Goal: Register for event/course

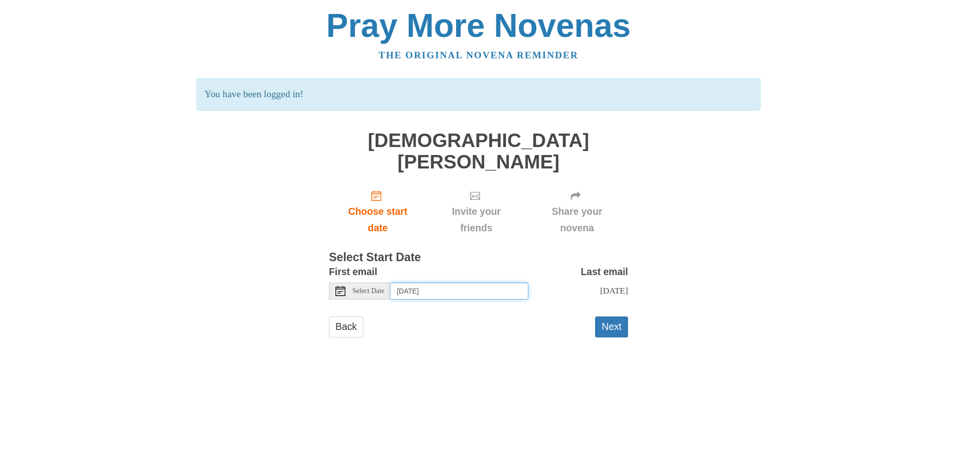
click at [422, 283] on input "Tuesday, October 14th" at bounding box center [460, 291] width 138 height 17
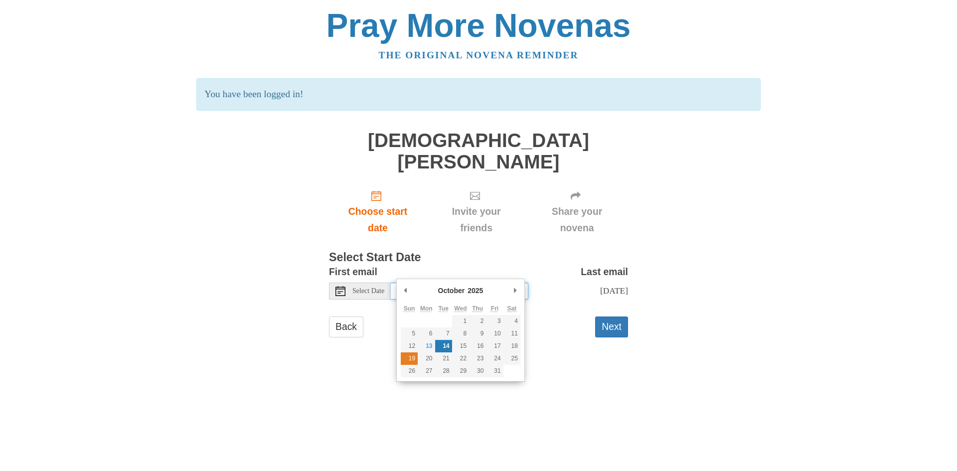
type input "Sunday, October 19th"
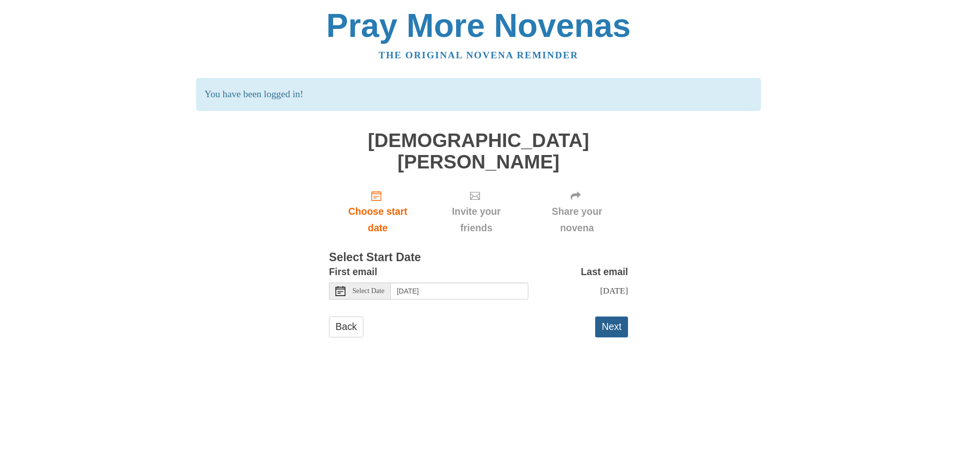
click at [608, 317] on button "Next" at bounding box center [611, 327] width 33 height 20
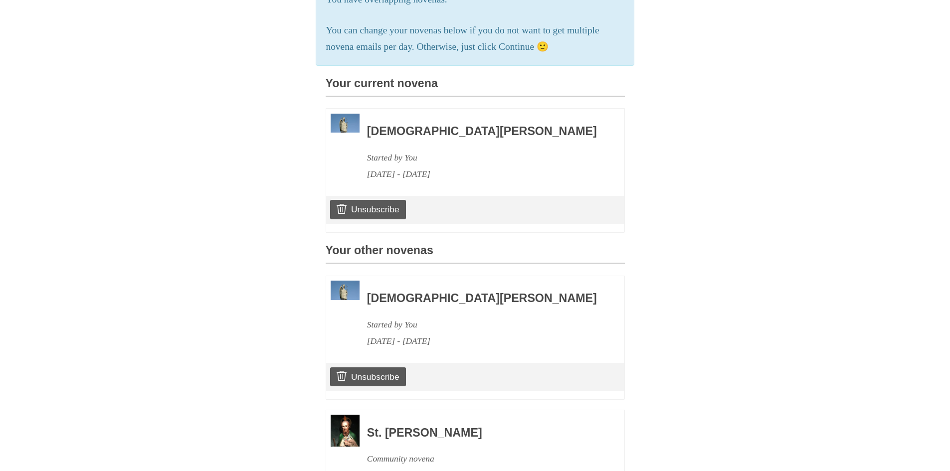
scroll to position [240, 0]
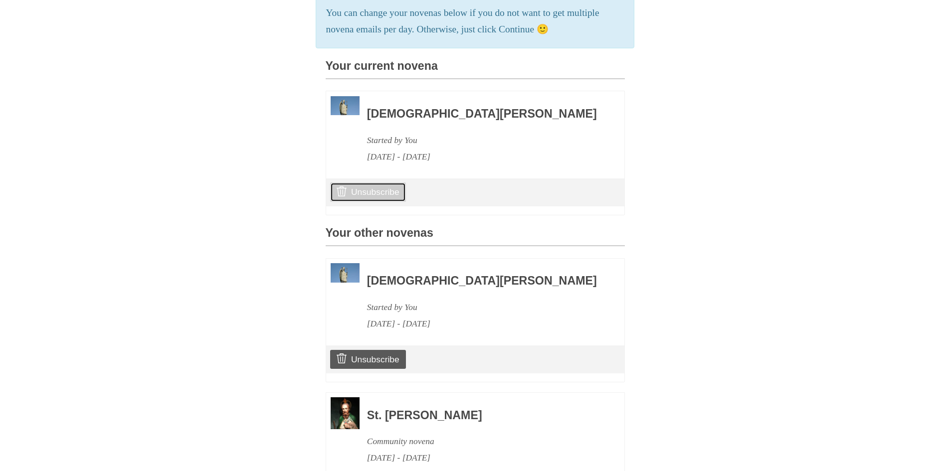
click at [389, 190] on link "Unsubscribe" at bounding box center [367, 191] width 75 height 19
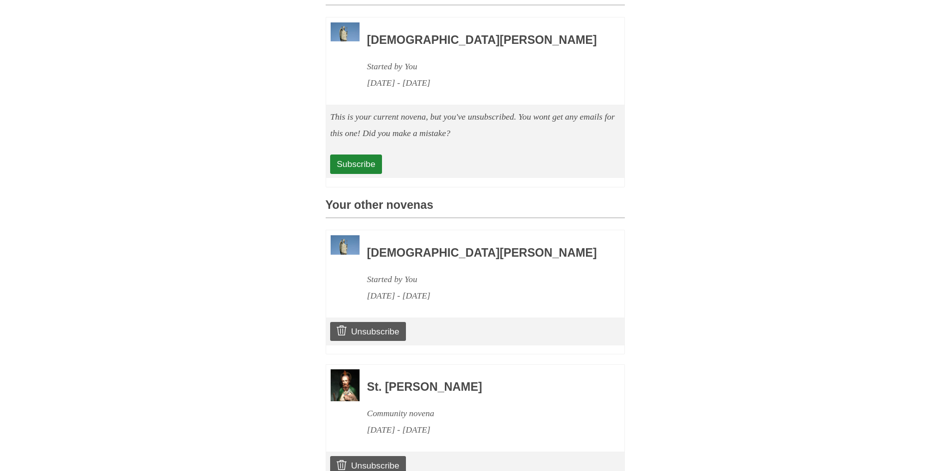
scroll to position [385, 0]
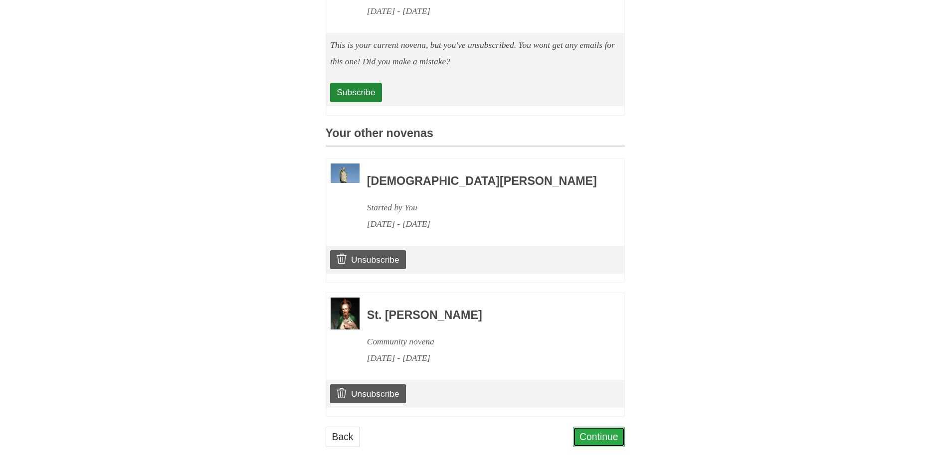
click at [608, 431] on link "Continue" at bounding box center [599, 437] width 52 height 20
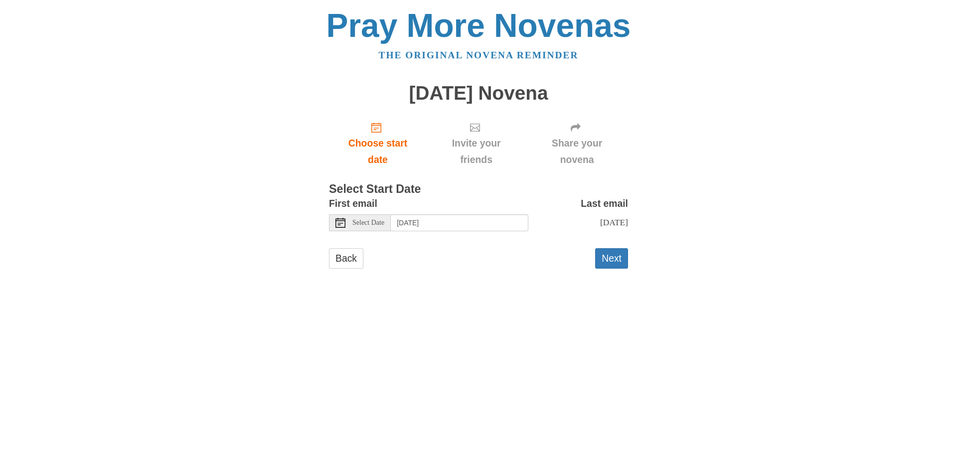
click at [359, 221] on span "Select Date" at bounding box center [368, 222] width 32 height 7
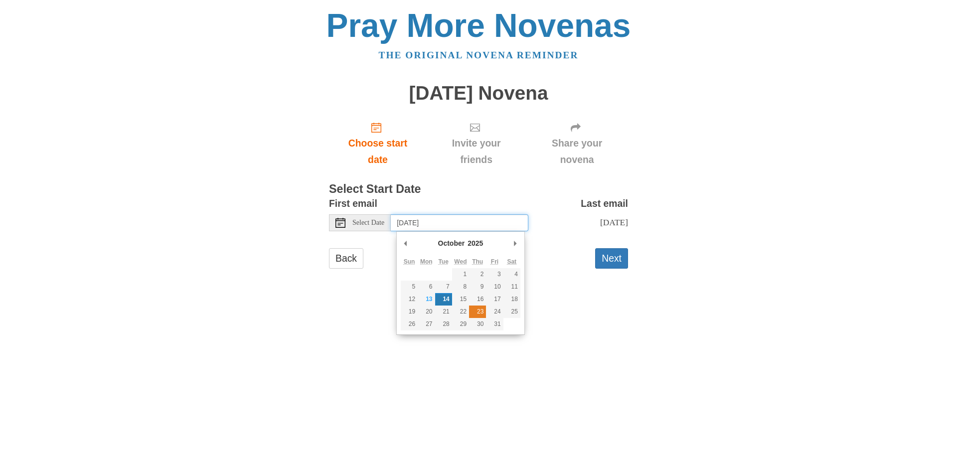
type input "Thursday, October 23rd"
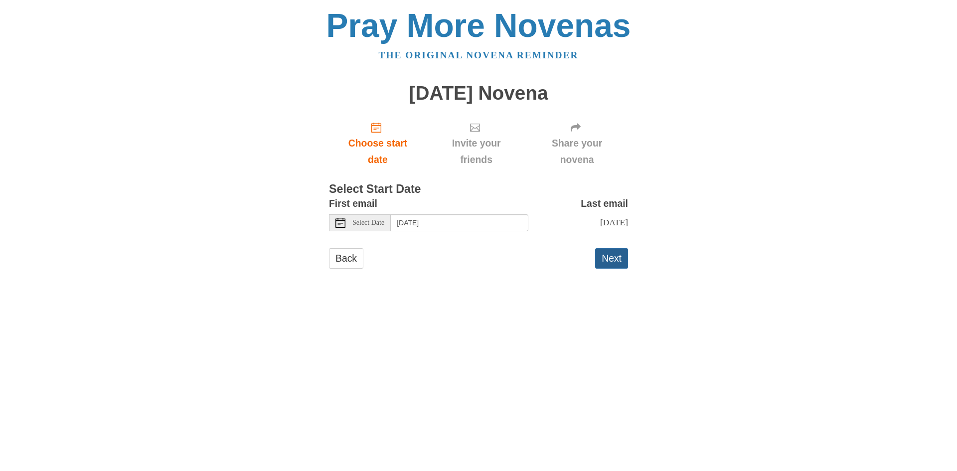
click at [600, 269] on button "Next" at bounding box center [611, 258] width 33 height 20
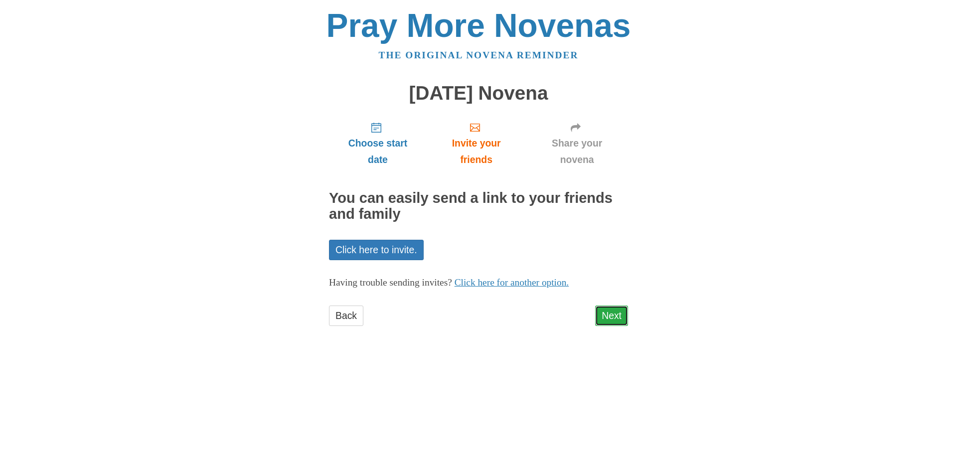
click at [608, 320] on link "Next" at bounding box center [611, 316] width 33 height 20
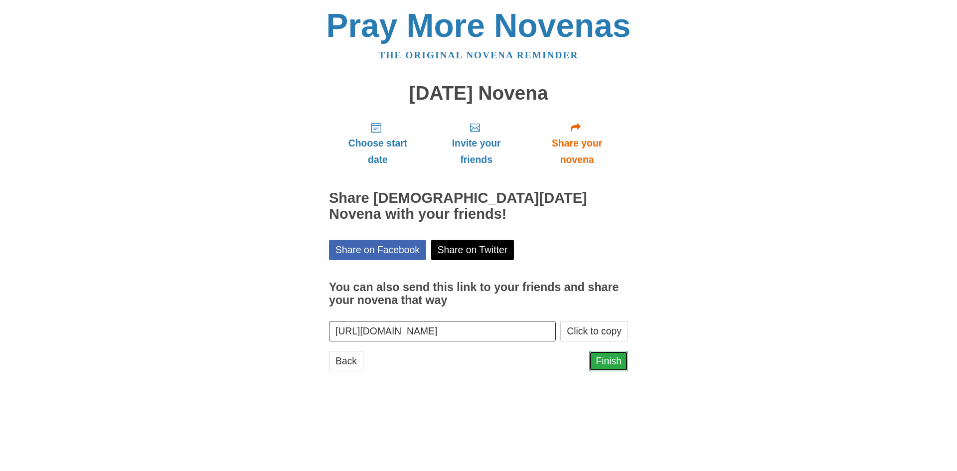
click at [613, 361] on link "Finish" at bounding box center [608, 361] width 39 height 20
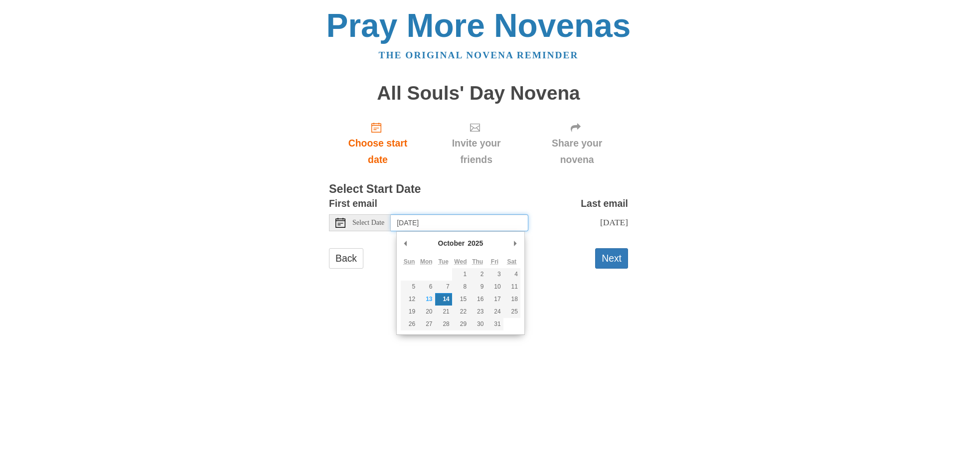
click at [487, 226] on input "Tuesday, October 14th" at bounding box center [460, 222] width 138 height 17
type input "Friday, October 24th"
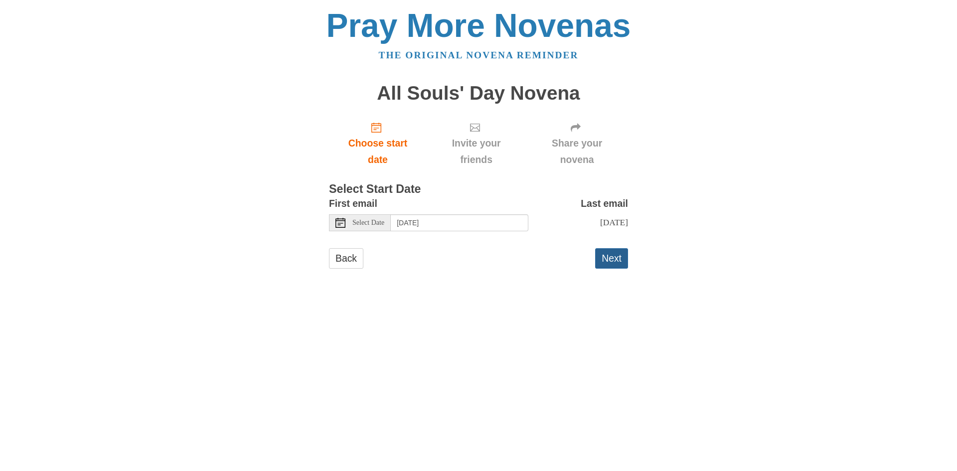
click at [611, 261] on button "Next" at bounding box center [611, 258] width 33 height 20
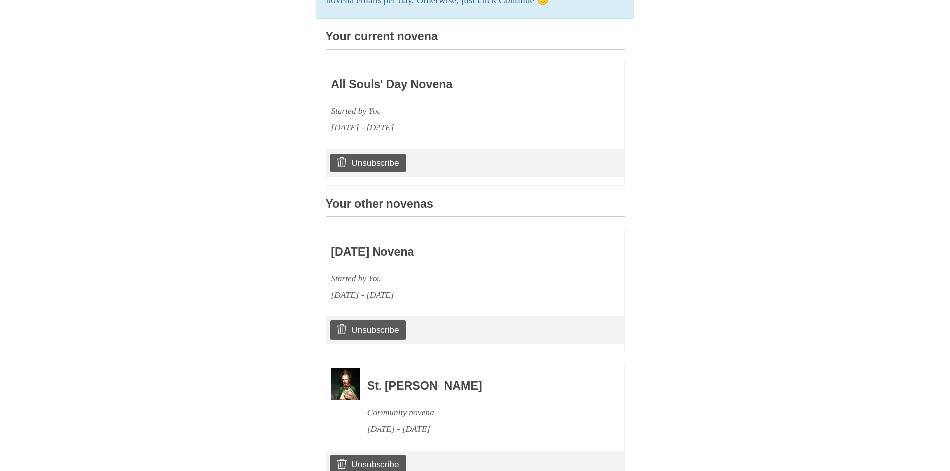
scroll to position [339, 0]
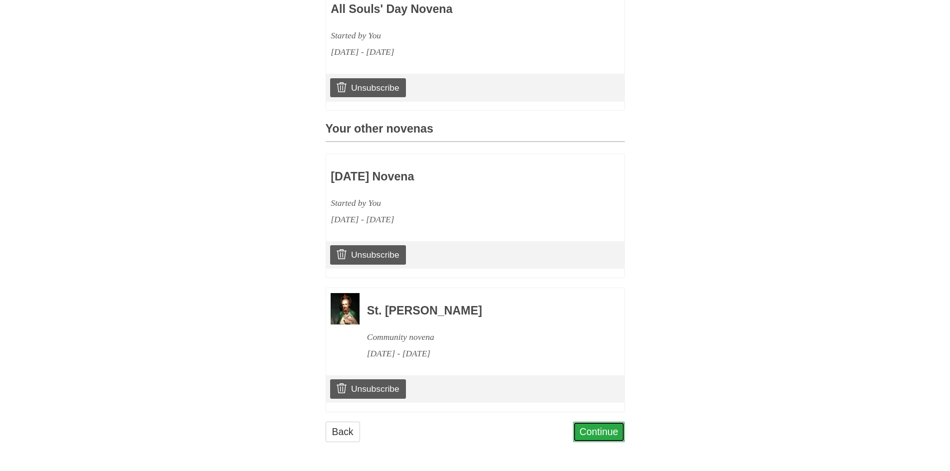
click at [599, 432] on link "Continue" at bounding box center [599, 432] width 52 height 20
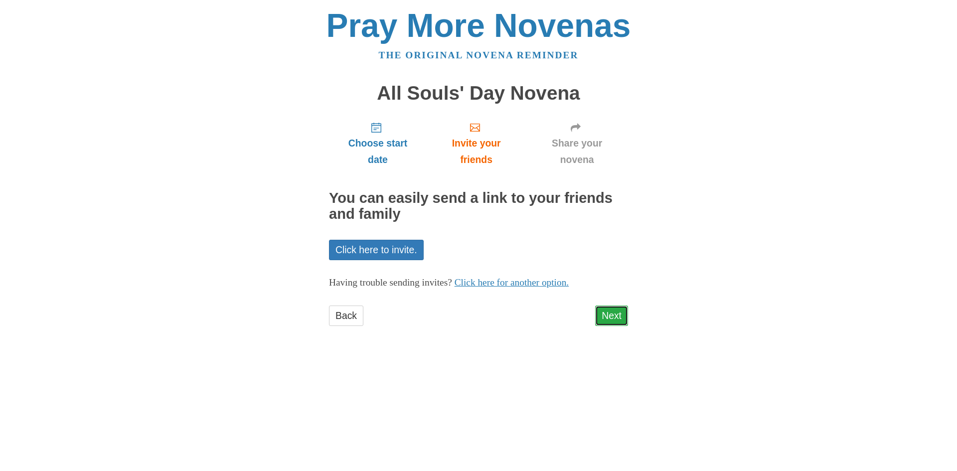
click at [617, 316] on link "Next" at bounding box center [611, 316] width 33 height 20
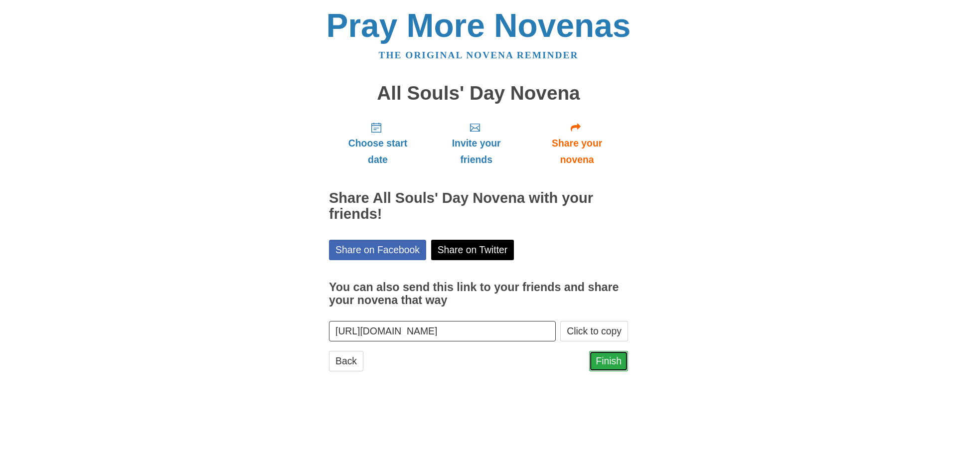
click at [605, 369] on link "Finish" at bounding box center [608, 361] width 39 height 20
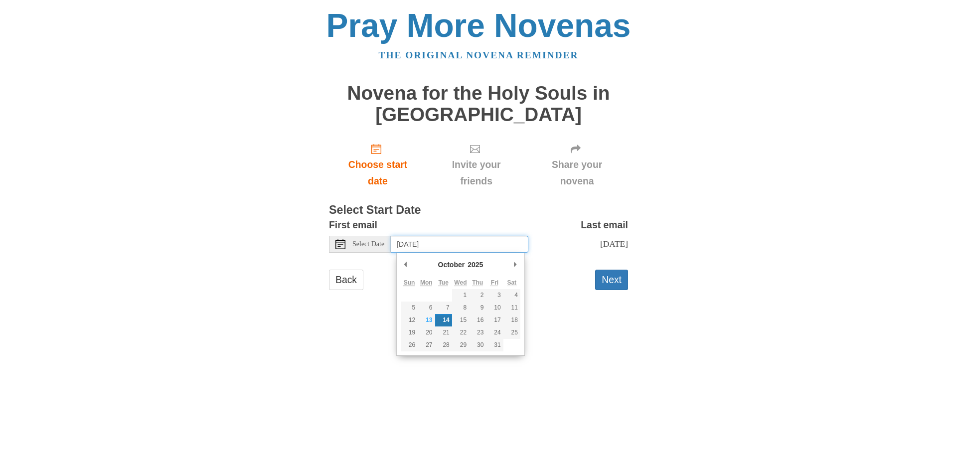
click at [487, 244] on input "Tuesday, October 14th" at bounding box center [460, 244] width 138 height 17
type input "Friday, October 24th"
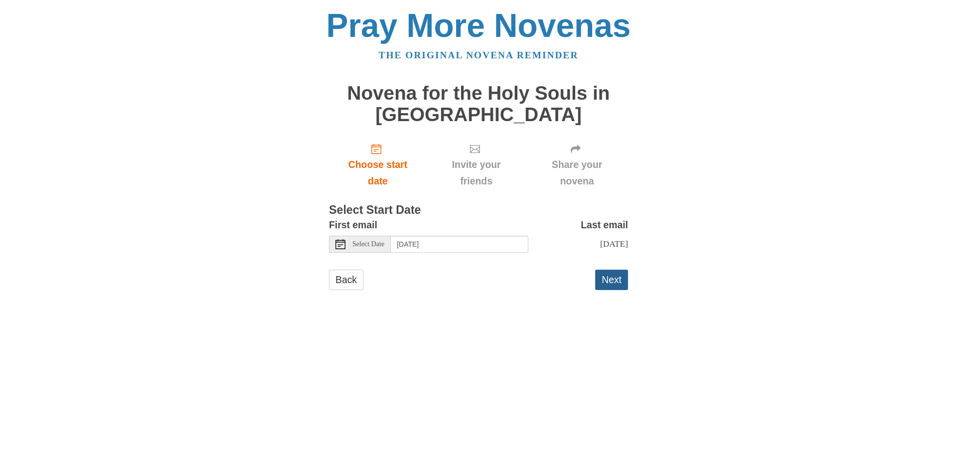
click at [605, 278] on button "Next" at bounding box center [611, 280] width 33 height 20
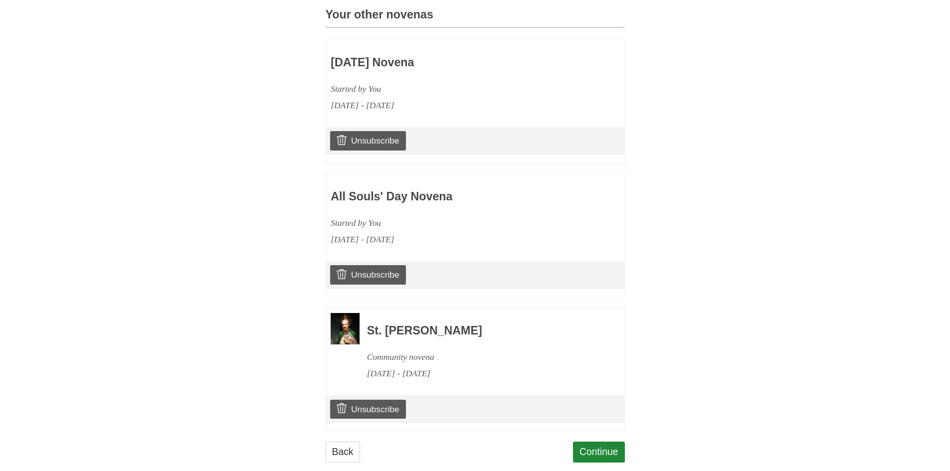
scroll to position [495, 0]
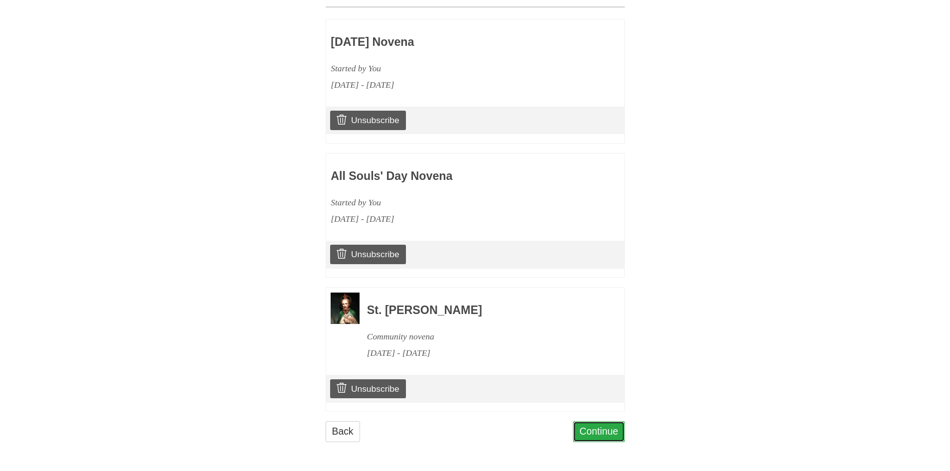
click at [621, 425] on link "Continue" at bounding box center [599, 431] width 52 height 20
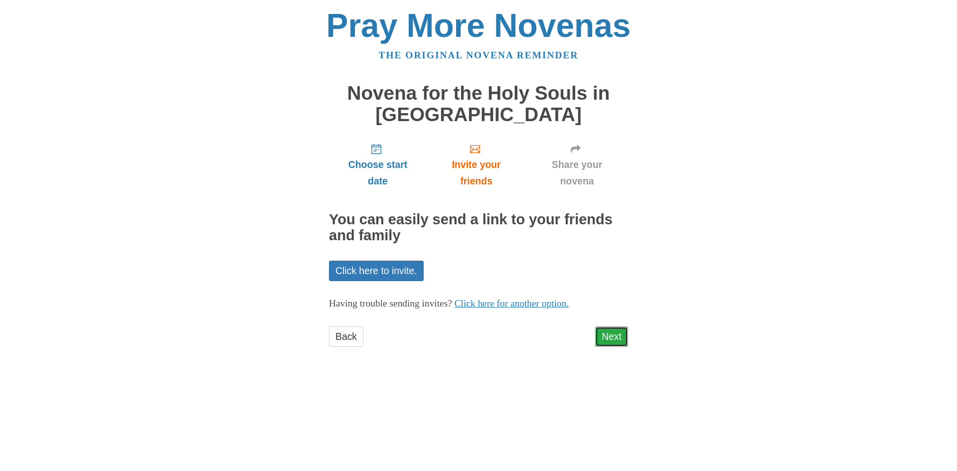
click at [625, 339] on link "Next" at bounding box center [611, 336] width 33 height 20
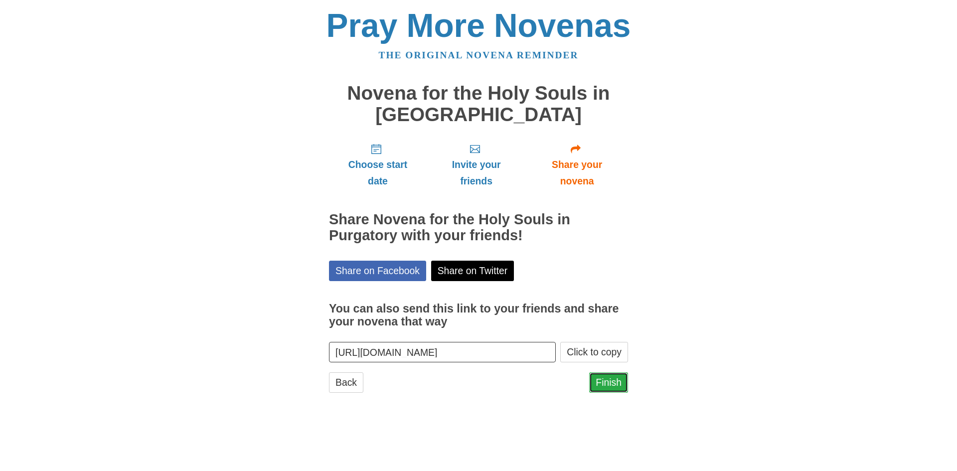
click at [610, 378] on link "Finish" at bounding box center [608, 382] width 39 height 20
